Goal: Task Accomplishment & Management: Manage account settings

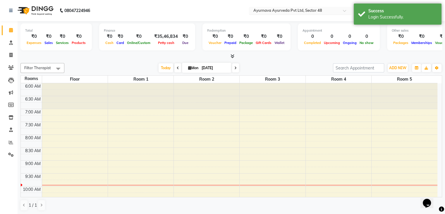
click at [331, 12] on input "text" at bounding box center [294, 11] width 85 height 6
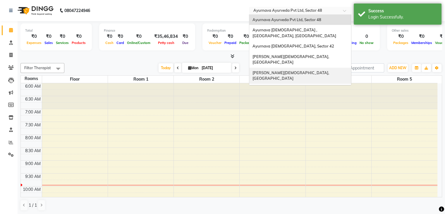
click at [301, 68] on div "Ayurnava Ayurveda, Kalkaji" at bounding box center [300, 76] width 102 height 16
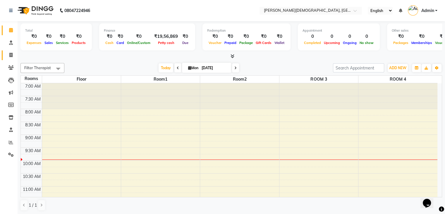
click at [16, 51] on link "Invoice" at bounding box center [9, 55] width 14 height 10
select select "service"
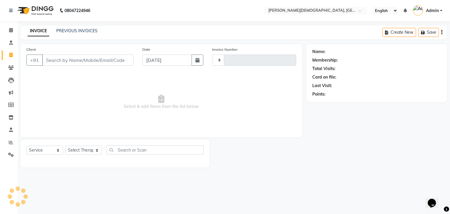
type input "1310"
select select "5585"
click at [76, 30] on link "PREVIOUS INVOICES" at bounding box center [76, 30] width 41 height 5
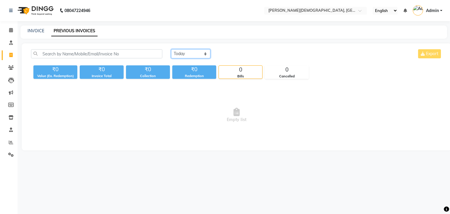
click at [189, 55] on select "[DATE] [DATE] Custom Range" at bounding box center [190, 53] width 39 height 9
select select "[DATE]"
click at [171, 49] on select "[DATE] [DATE] Custom Range" at bounding box center [190, 53] width 39 height 9
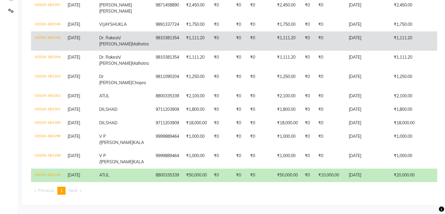
scroll to position [184, 0]
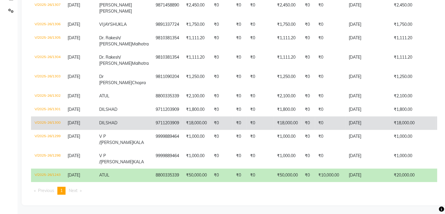
click at [353, 116] on td "[DATE]" at bounding box center [368, 122] width 45 height 13
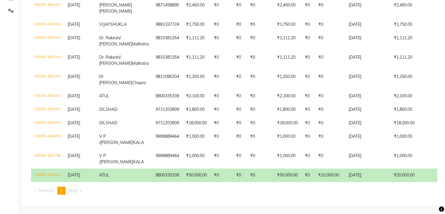
click at [366, 170] on td "[DATE]" at bounding box center [368, 174] width 45 height 13
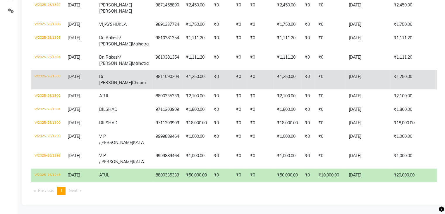
scroll to position [0, 0]
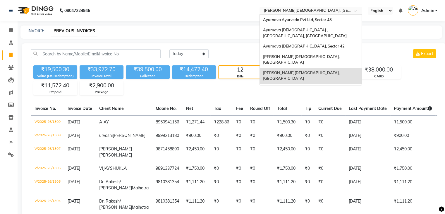
click at [334, 9] on input "text" at bounding box center [305, 11] width 85 height 6
click at [327, 54] on div "Ayurnava Ayurveda, Dwarka" at bounding box center [311, 60] width 102 height 16
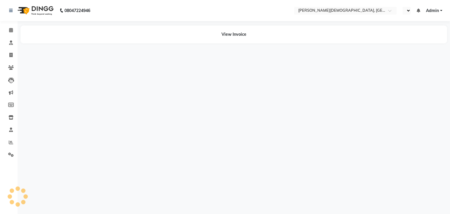
select select "en"
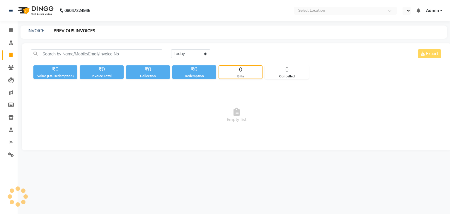
select select "en"
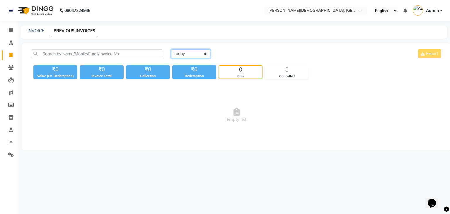
click at [189, 53] on select "[DATE] [DATE] Custom Range" at bounding box center [190, 53] width 39 height 9
select select "[DATE]"
click at [171, 49] on select "[DATE] [DATE] Custom Range" at bounding box center [190, 53] width 39 height 9
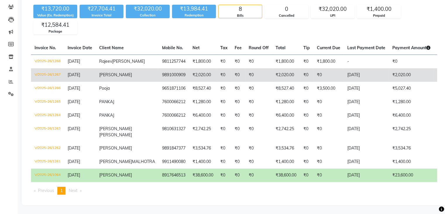
scroll to position [88, 0]
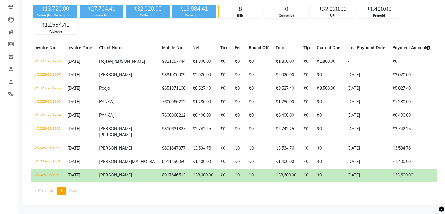
click at [314, 168] on td "₹0" at bounding box center [329, 174] width 30 height 13
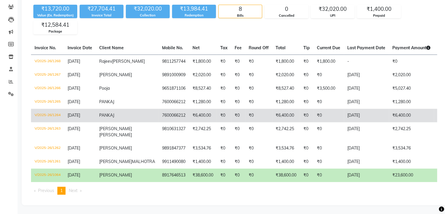
click at [344, 109] on td "[DATE]" at bounding box center [366, 115] width 45 height 13
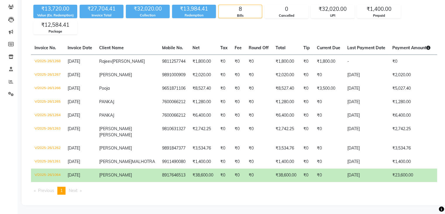
click at [189, 168] on td "₹38,600.00" at bounding box center [203, 174] width 28 height 13
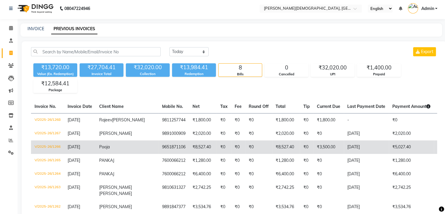
scroll to position [0, 0]
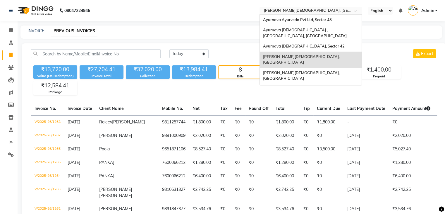
click at [323, 11] on input "text" at bounding box center [305, 11] width 85 height 6
click at [317, 31] on span "Ayurnava Ayurveda , Sector 20, Noida" at bounding box center [305, 33] width 84 height 11
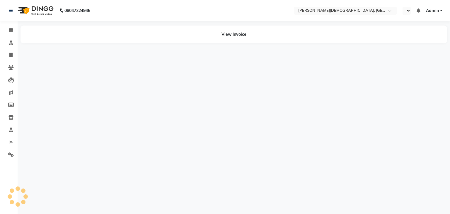
select select "en"
click at [293, 61] on div "08047224946 Select Location × Ayurnava Ayurveda, Dwarka English ENGLISH Español…" at bounding box center [225, 107] width 450 height 214
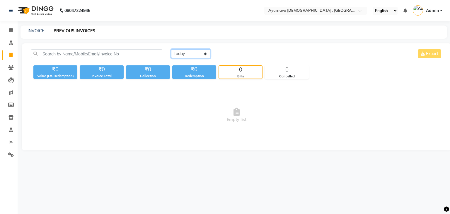
click at [195, 57] on select "[DATE] [DATE] Custom Range" at bounding box center [190, 53] width 39 height 9
select select "[DATE]"
click at [171, 49] on select "[DATE] [DATE] Custom Range" at bounding box center [190, 53] width 39 height 9
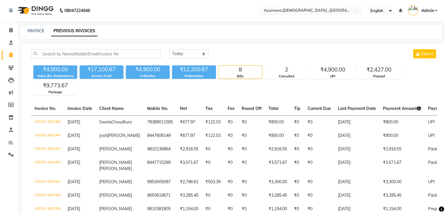
click at [334, 9] on input "text" at bounding box center [305, 11] width 85 height 6
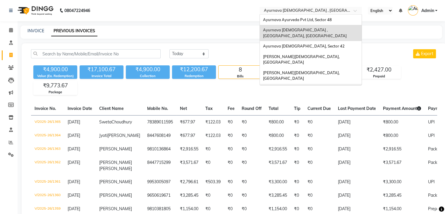
click at [317, 86] on span "[PERSON_NAME][DEMOGRAPHIC_DATA] , Vasant Kunj" at bounding box center [309, 91] width 92 height 11
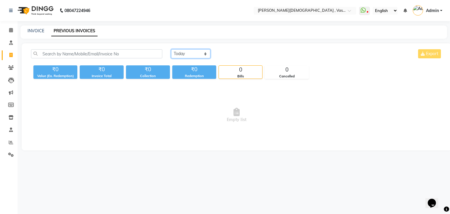
click at [202, 56] on select "Today Yesterday Custom Range" at bounding box center [190, 53] width 39 height 9
select select "yesterday"
click at [171, 49] on select "Today Yesterday Custom Range" at bounding box center [190, 53] width 39 height 9
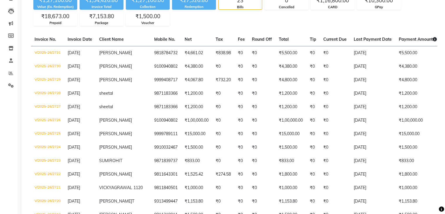
scroll to position [69, 0]
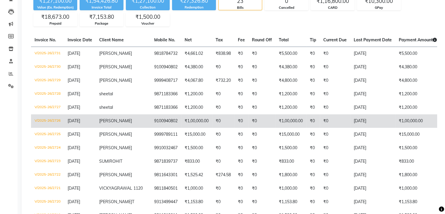
click at [249, 122] on td "₹0" at bounding box center [262, 120] width 27 height 13
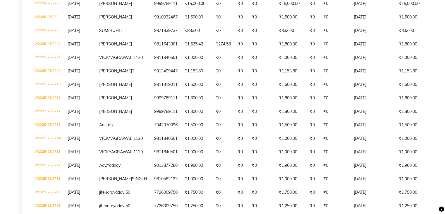
scroll to position [199, 0]
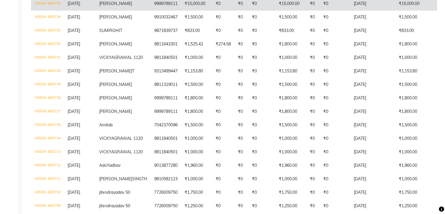
click at [396, 11] on td "₹15,000.00" at bounding box center [418, 3] width 45 height 13
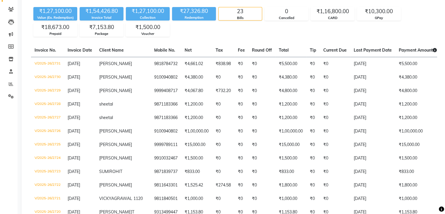
scroll to position [59, 0]
click at [235, 137] on td "₹0" at bounding box center [242, 130] width 14 height 13
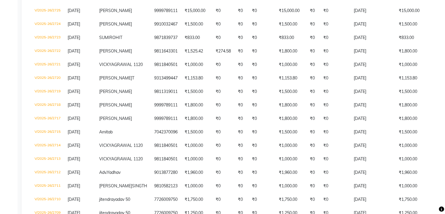
scroll to position [193, 0]
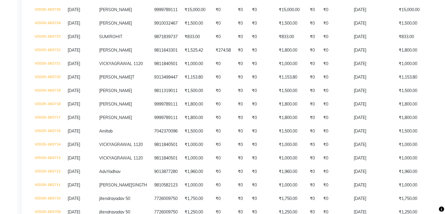
drag, startPoint x: 150, startPoint y: 84, endPoint x: 5, endPoint y: 80, distance: 145.0
click at [5, 80] on div "Calendar Consultation Invoice Clients Leads Marketing Members Inventory Staff R…" at bounding box center [39, 40] width 79 height 432
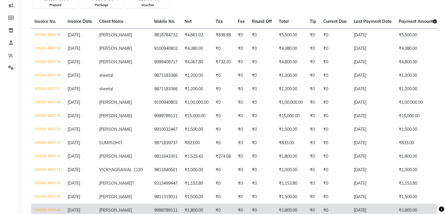
scroll to position [86, 0]
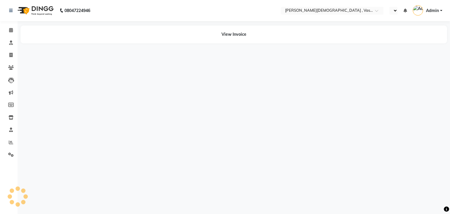
select select "en"
